Goal: Transaction & Acquisition: Purchase product/service

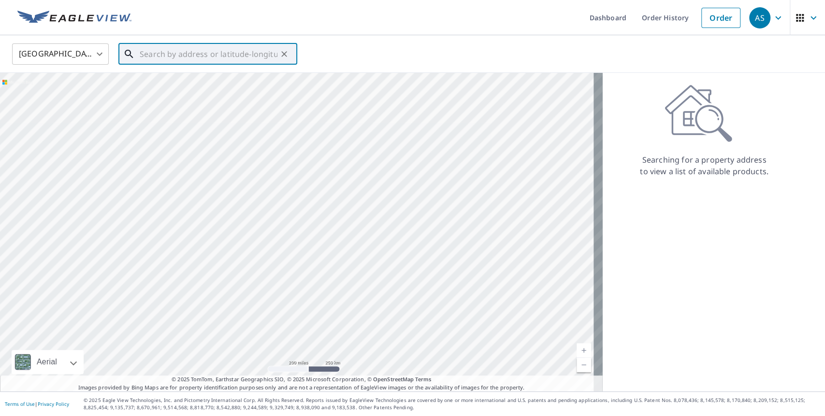
click at [224, 55] on input "text" at bounding box center [209, 54] width 138 height 27
paste input "[STREET_ADDRESS]"
type input "[STREET_ADDRESS]"
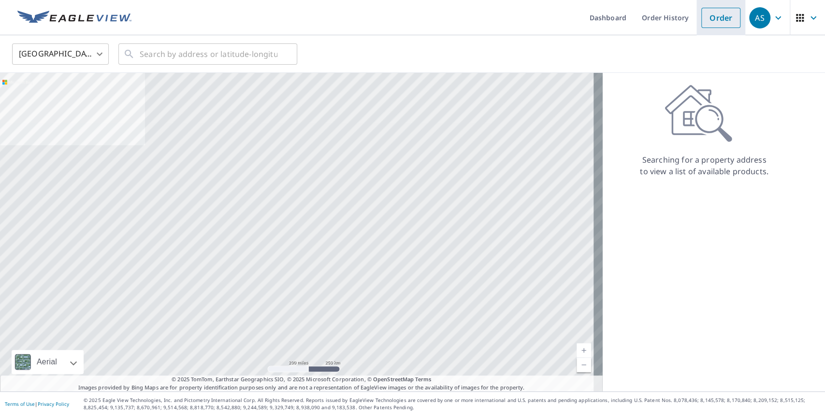
click at [718, 23] on link "Order" at bounding box center [720, 18] width 39 height 20
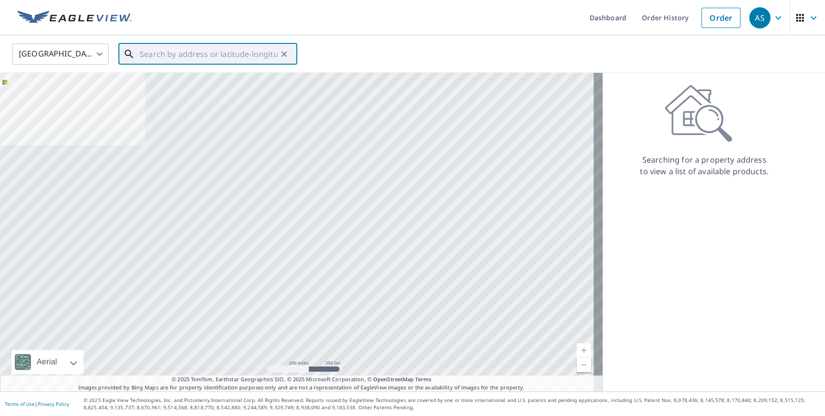
click at [236, 55] on input "text" at bounding box center [209, 54] width 138 height 27
paste input "Mary S Gee"
type input "Mary S Gee"
click at [244, 58] on input "text" at bounding box center [209, 54] width 138 height 27
paste input "1091 Blackhorse Rd, North Tazewell, VA 24630, USA"
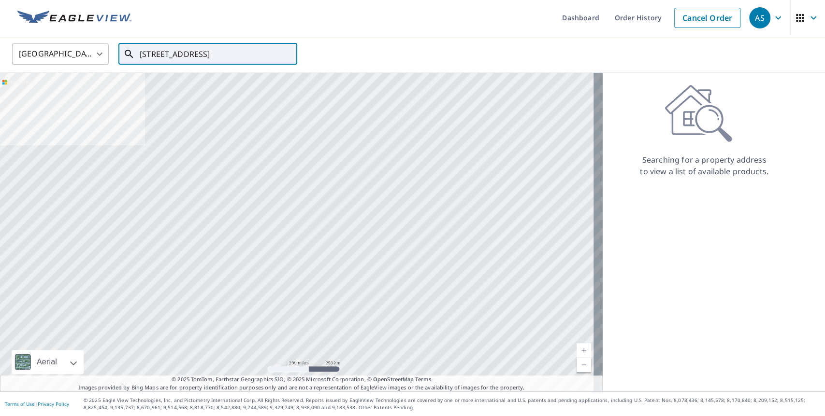
scroll to position [0, 51]
type input "1091 Blackhorse Rd, North Tazewell, VA 24630, USA"
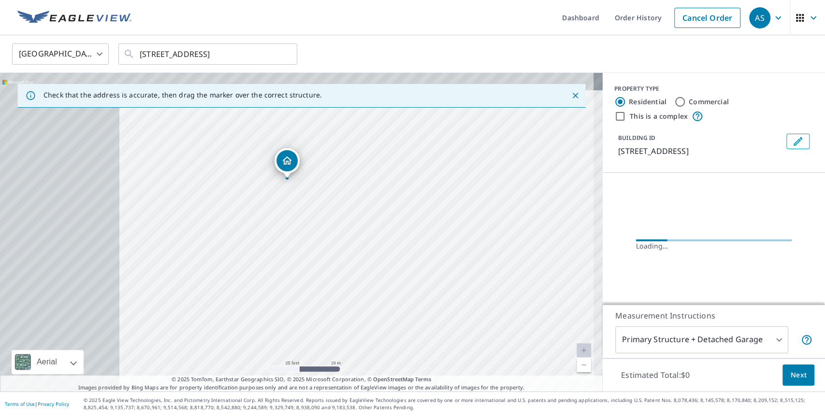
drag, startPoint x: 331, startPoint y: 230, endPoint x: 526, endPoint y: 267, distance: 198.0
click at [526, 267] on div "1091 Blackhorse Rd North Tazewell, VA 24630" at bounding box center [301, 232] width 602 height 319
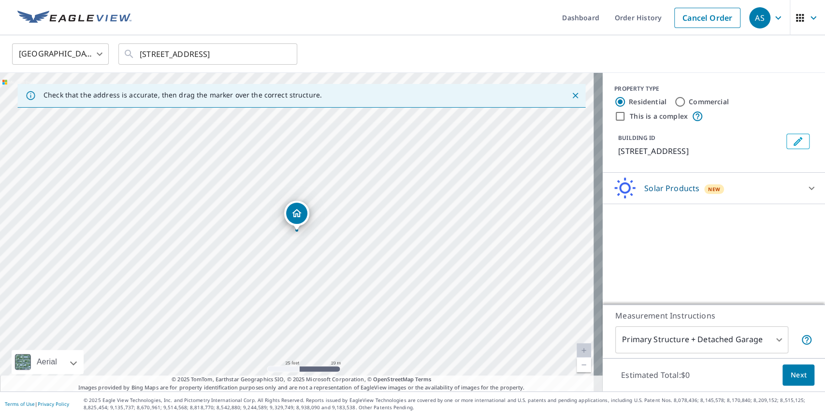
click at [787, 200] on div "Solar Products New" at bounding box center [704, 188] width 189 height 23
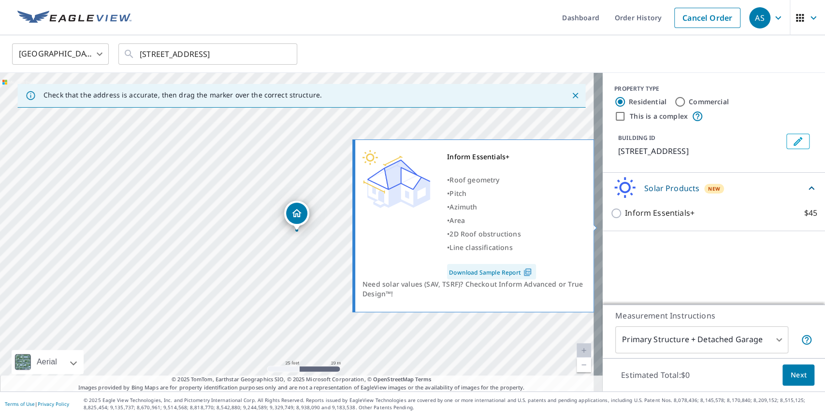
click at [610, 219] on input "Inform Essentials+ $45" at bounding box center [617, 214] width 14 height 12
checkbox input "true"
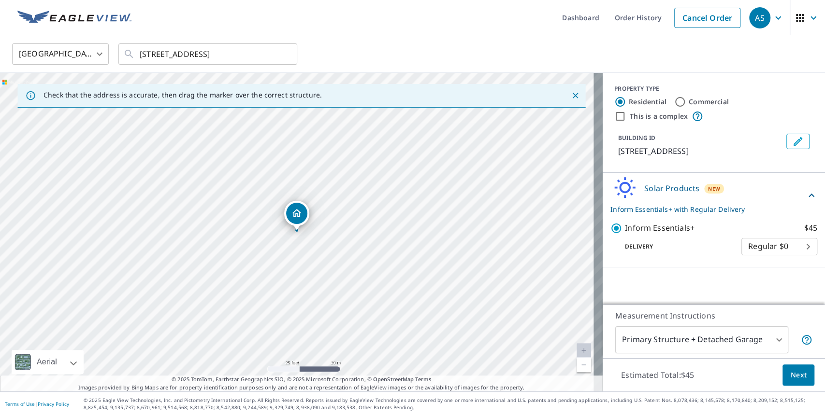
click at [790, 376] on span "Next" at bounding box center [798, 376] width 16 height 12
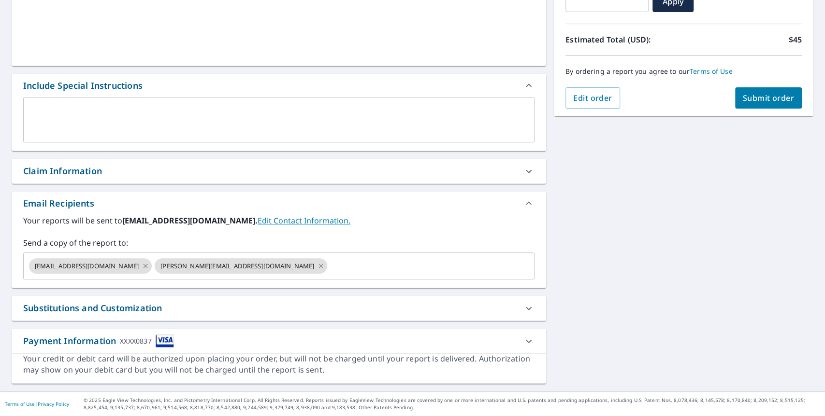
scroll to position [191, 0]
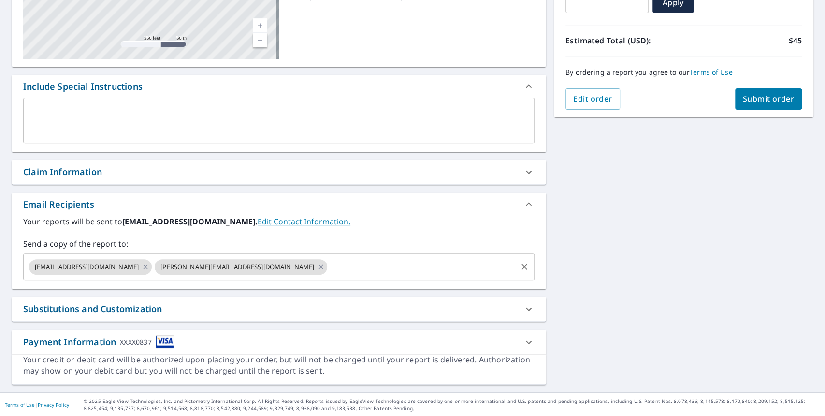
click at [357, 272] on input "text" at bounding box center [422, 267] width 187 height 18
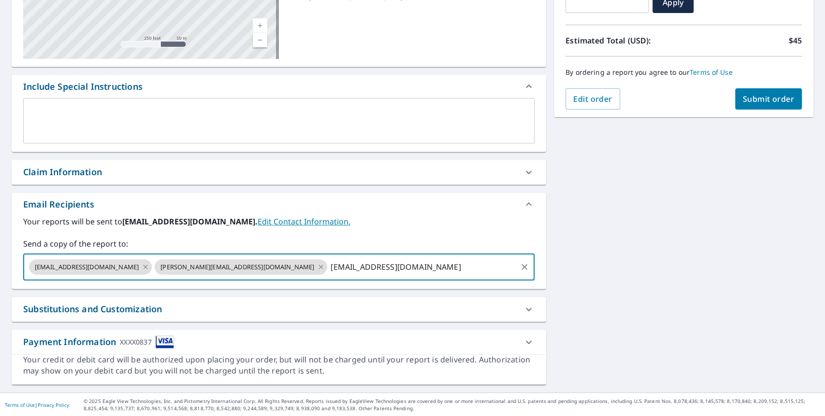
type input "praveen@wattmonk.com"
click at [735, 256] on div "1091 Blackhorse Rd North Tazewell, VA 24630 Aerial Road A standard road map Aer…" at bounding box center [412, 146] width 825 height 494
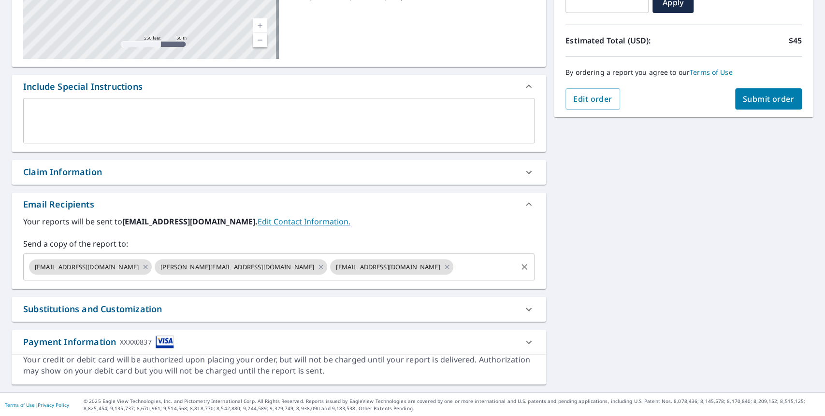
click at [455, 272] on input "text" at bounding box center [485, 267] width 61 height 18
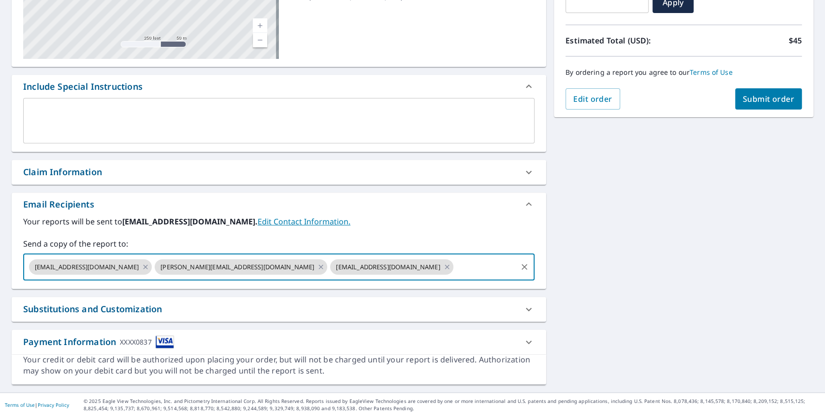
click at [766, 99] on span "Submit order" at bounding box center [769, 99] width 52 height 11
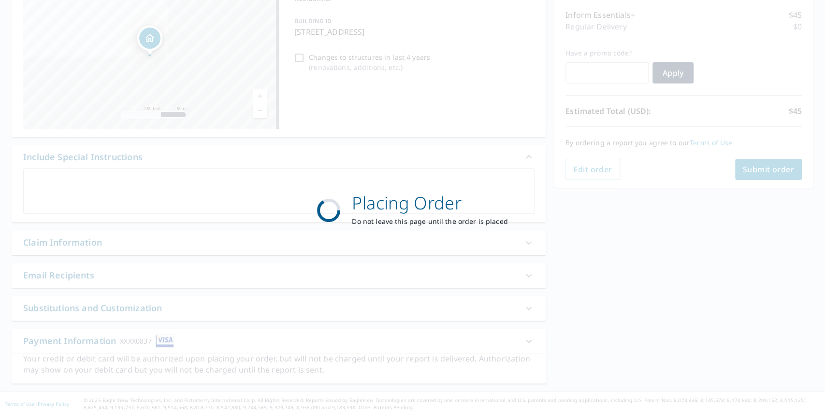
scroll to position [120, 0]
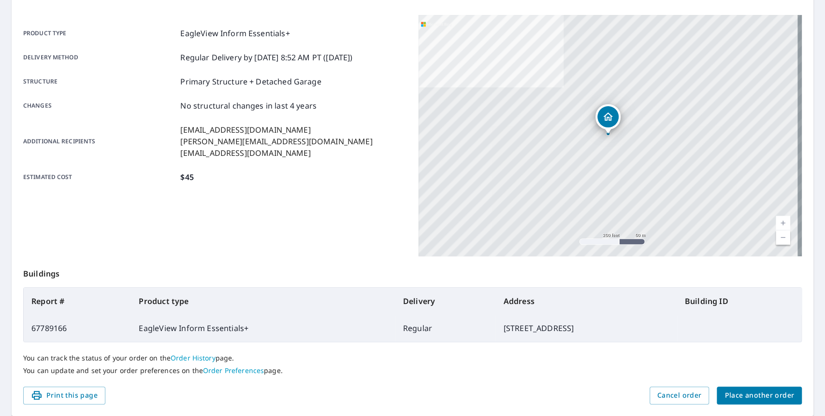
drag, startPoint x: 100, startPoint y: 271, endPoint x: 119, endPoint y: 16, distance: 255.3
click at [100, 271] on p "Buildings" at bounding box center [412, 272] width 778 height 31
